Goal: Transaction & Acquisition: Obtain resource

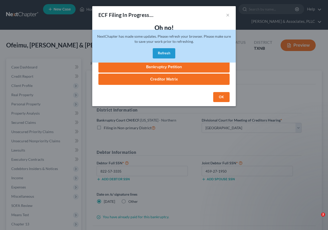
select select "3"
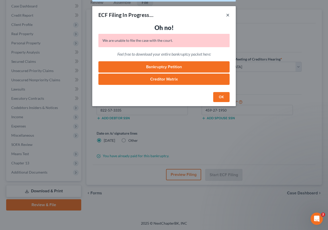
drag, startPoint x: 226, startPoint y: 14, endPoint x: 195, endPoint y: 188, distance: 177.1
click at [226, 14] on button "×" at bounding box center [228, 15] width 4 height 6
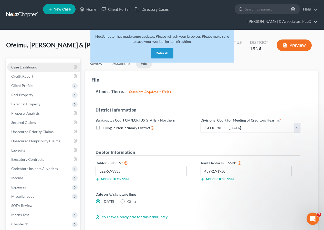
click at [34, 67] on span "Case Dashboard" at bounding box center [24, 67] width 26 height 4
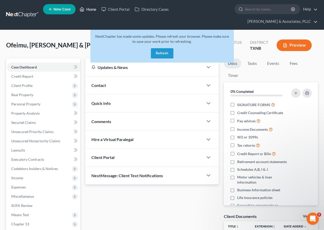
click at [92, 9] on link "Home" at bounding box center [88, 9] width 22 height 9
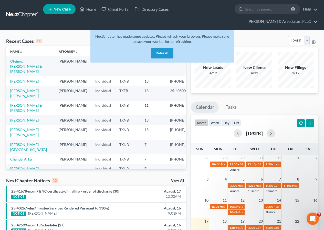
click at [20, 79] on link "[PERSON_NAME]" at bounding box center [24, 81] width 28 height 4
select select "2"
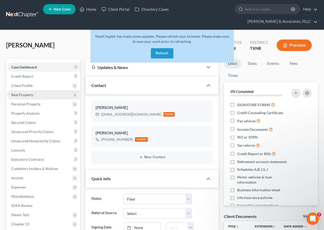
scroll to position [98, 0]
click at [21, 84] on span "Client Profile" at bounding box center [21, 85] width 21 height 4
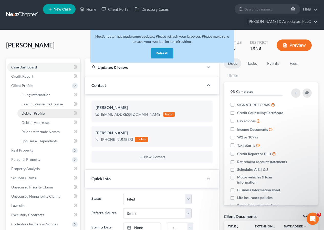
click at [33, 113] on span "Debtor Profile" at bounding box center [33, 113] width 23 height 4
select select "0"
select select "3"
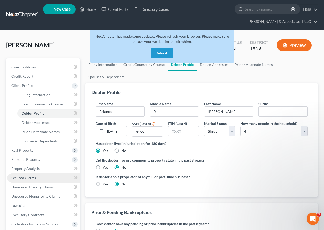
click at [33, 177] on span "Secured Claims" at bounding box center [23, 177] width 25 height 4
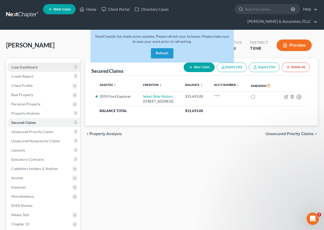
click at [33, 65] on span "Case Dashboard" at bounding box center [24, 67] width 26 height 4
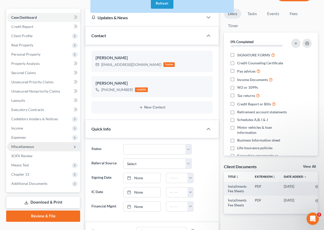
scroll to position [51, 0]
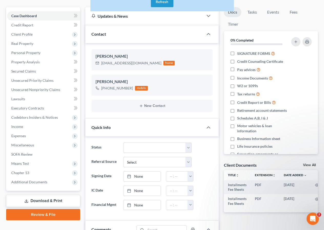
click at [53, 199] on link "Download & Print" at bounding box center [43, 201] width 74 height 12
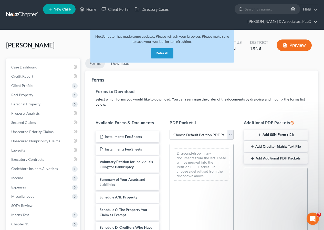
click at [159, 50] on button "Refresh" at bounding box center [162, 53] width 23 height 10
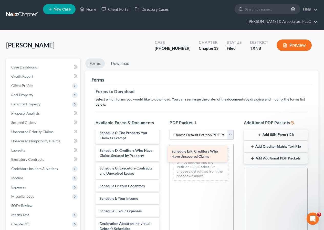
drag, startPoint x: 115, startPoint y: 180, endPoint x: 187, endPoint y: 151, distance: 77.3
click at [163, 151] on div "Schedule E/F: Creditors Who Have Unsecured Claims Installments Fee Sheets Insta…" at bounding box center [127, 197] width 72 height 286
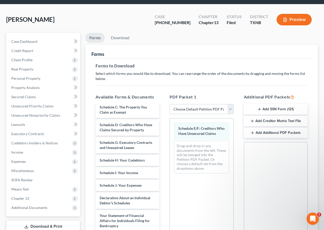
scroll to position [101, 0]
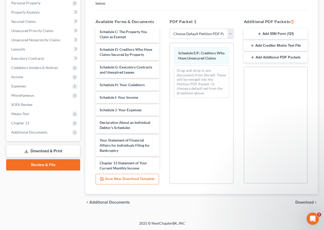
click at [305, 202] on span "Download" at bounding box center [304, 202] width 18 height 4
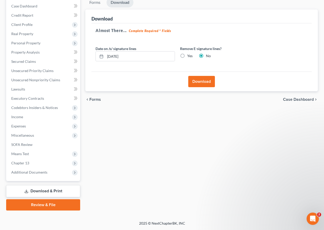
click at [204, 84] on button "Download" at bounding box center [201, 81] width 27 height 11
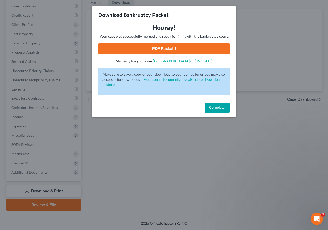
click at [153, 47] on link "PDF Packet 1" at bounding box center [163, 48] width 131 height 11
drag, startPoint x: 218, startPoint y: 108, endPoint x: 193, endPoint y: 111, distance: 25.3
click at [218, 108] on span "Complete!" at bounding box center [217, 107] width 16 height 4
